Goal: Task Accomplishment & Management: Use online tool/utility

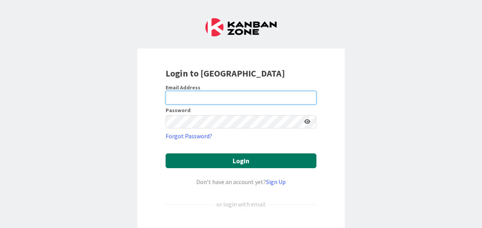
type input "ashokkumar.ramachand@mrcglobal.com"
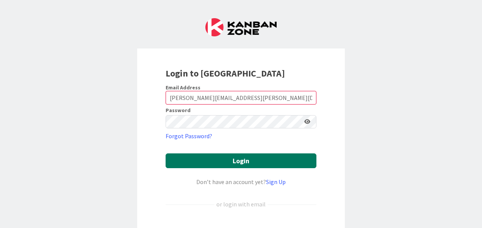
click at [241, 156] on button "Login" at bounding box center [241, 160] width 151 height 15
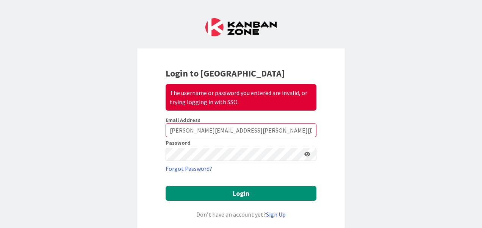
scroll to position [75, 0]
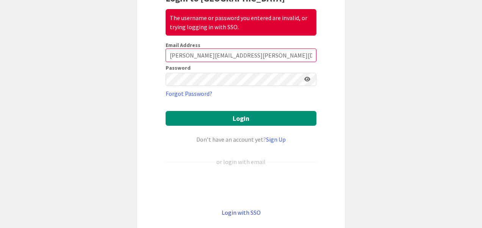
click at [238, 210] on link "Login with SSO" at bounding box center [241, 213] width 39 height 8
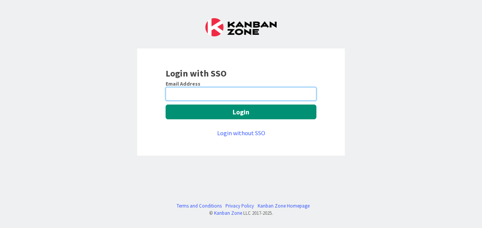
click at [206, 92] on input "email" at bounding box center [241, 94] width 151 height 14
type input "ashokkumar.ramachand@mrcglobal.com"
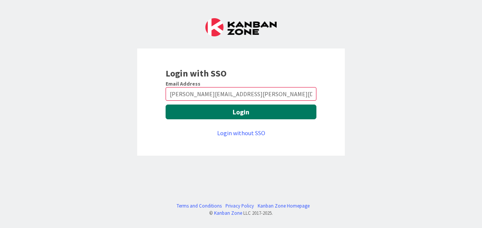
click at [226, 109] on button "Login" at bounding box center [241, 112] width 151 height 15
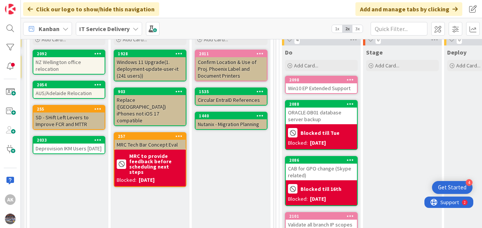
scroll to position [59, 159]
